Goal: Information Seeking & Learning: Learn about a topic

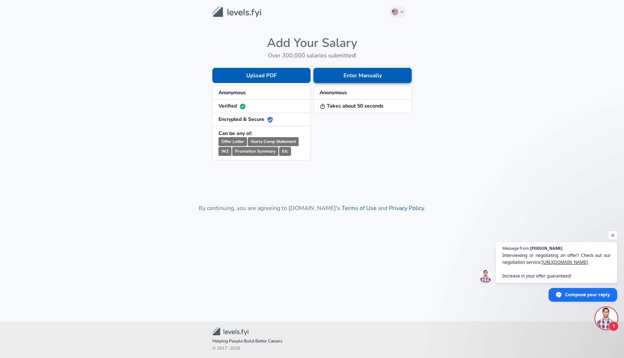
click at [347, 78] on button "Enter Manually" at bounding box center [362, 75] width 98 height 15
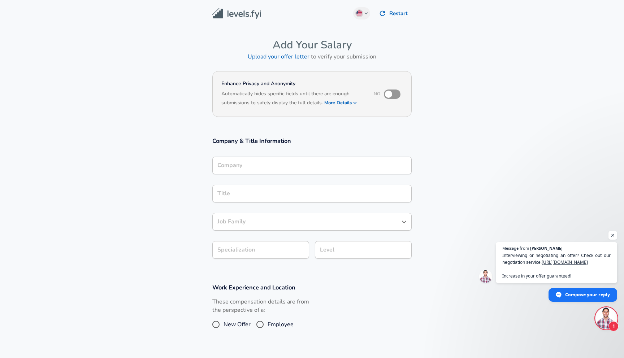
scroll to position [10, 0]
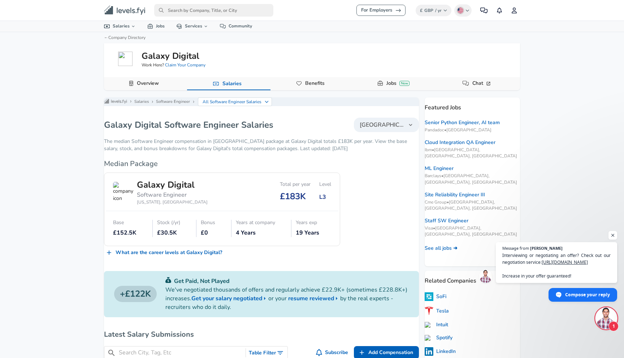
click at [615, 230] on div "For Employers £ GBP / yr Change English (US) Change Community Notifications Pro…" at bounding box center [312, 179] width 624 height 358
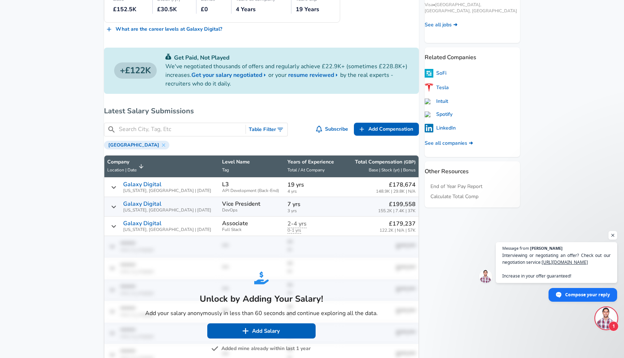
scroll to position [225, 0]
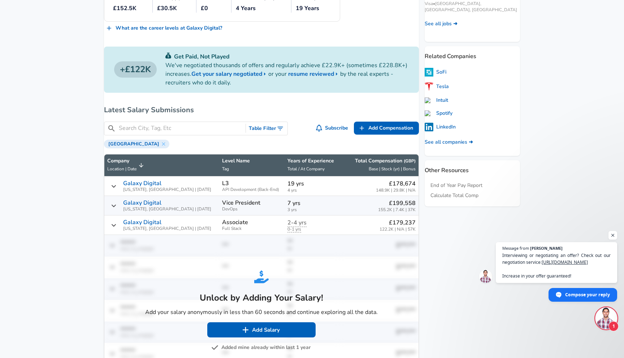
click at [117, 228] on icon "Salary Submissions" at bounding box center [114, 225] width 6 height 6
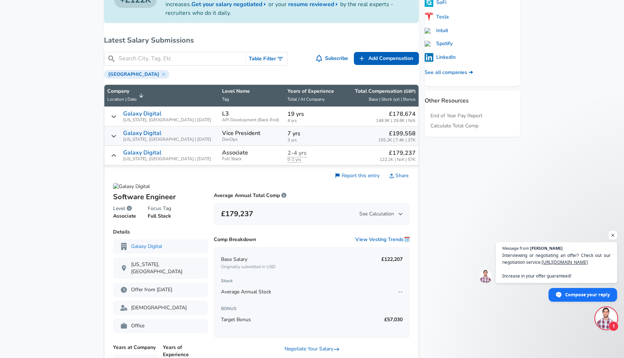
scroll to position [330, 0]
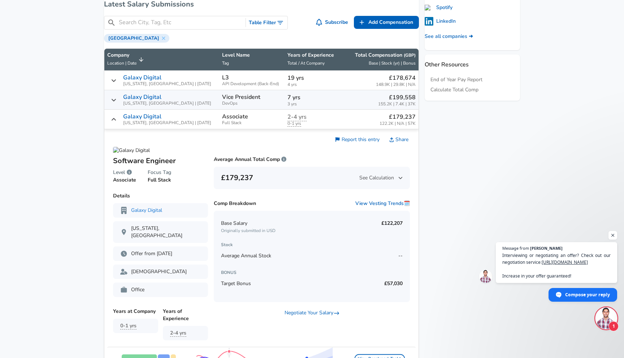
click at [123, 122] on div "Galaxy Digital [US_STATE], [GEOGRAPHIC_DATA] | [DATE]" at bounding box center [161, 119] width 109 height 12
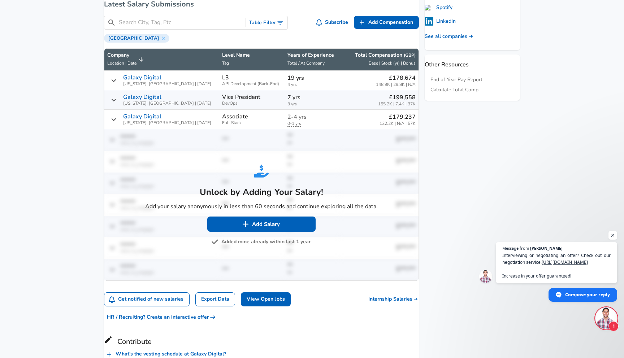
click at [116, 101] on icon "Salary Submissions" at bounding box center [114, 100] width 4 height 3
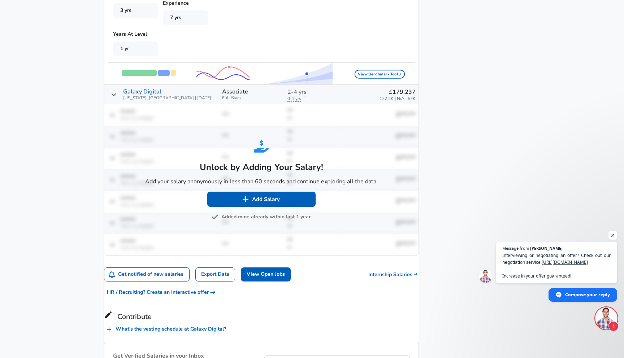
scroll to position [663, 0]
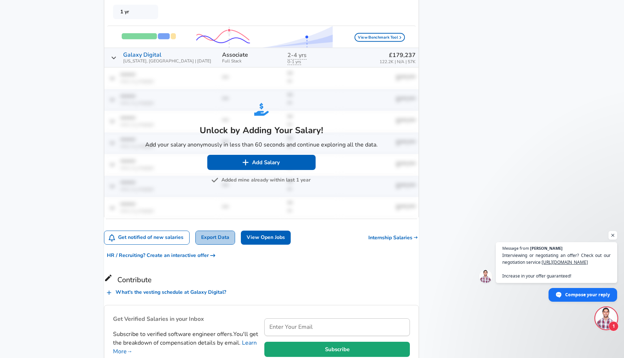
click at [226, 236] on link "Export Data" at bounding box center [215, 238] width 40 height 14
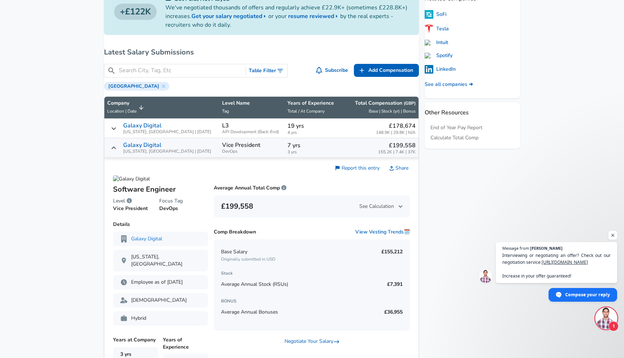
scroll to position [279, 0]
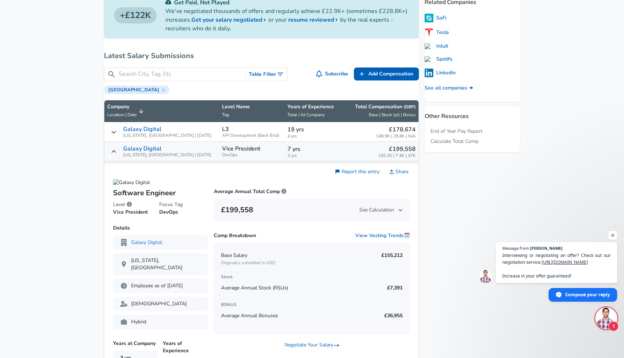
click at [117, 155] on icon "Salary Submissions" at bounding box center [114, 152] width 6 height 6
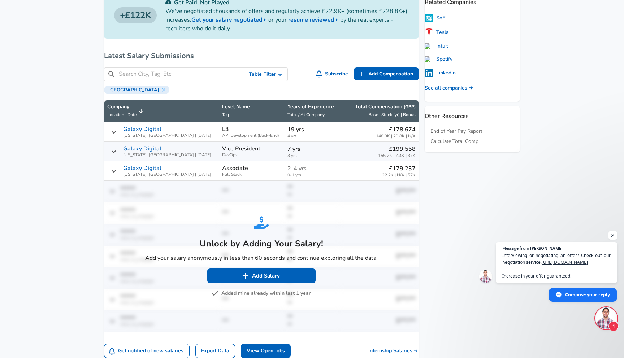
scroll to position [0, 0]
